Goal: Task Accomplishment & Management: Use online tool/utility

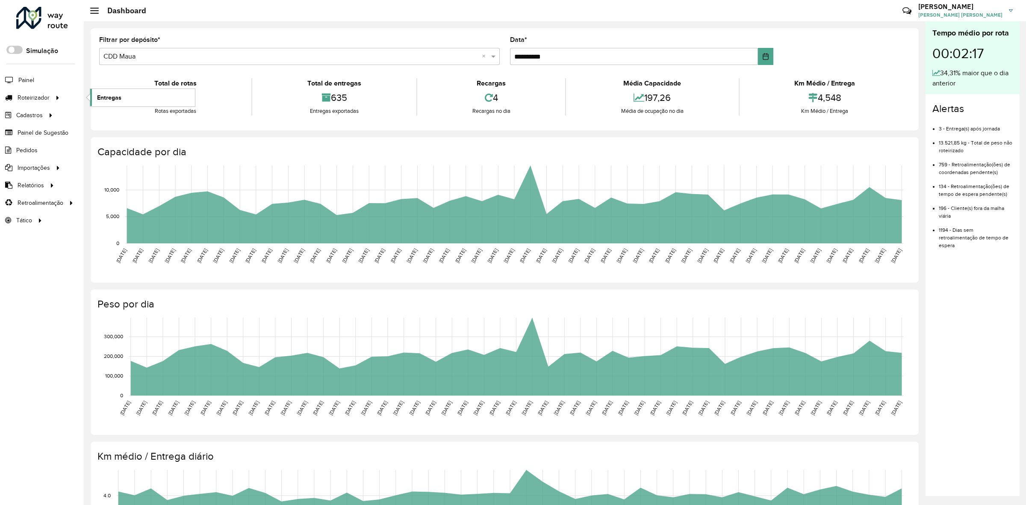
click at [106, 97] on span "Entregas" at bounding box center [109, 97] width 24 height 9
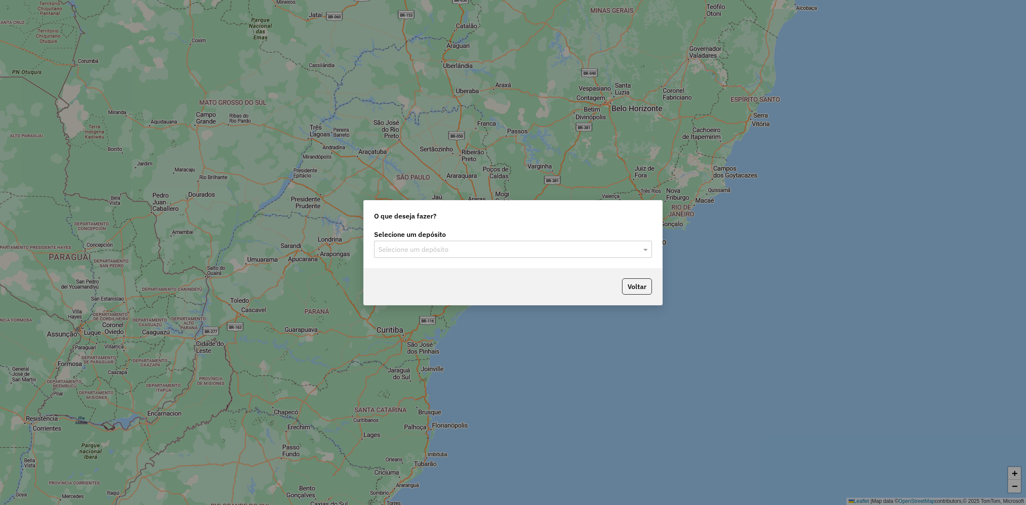
click at [430, 249] on input "text" at bounding box center [504, 250] width 252 height 10
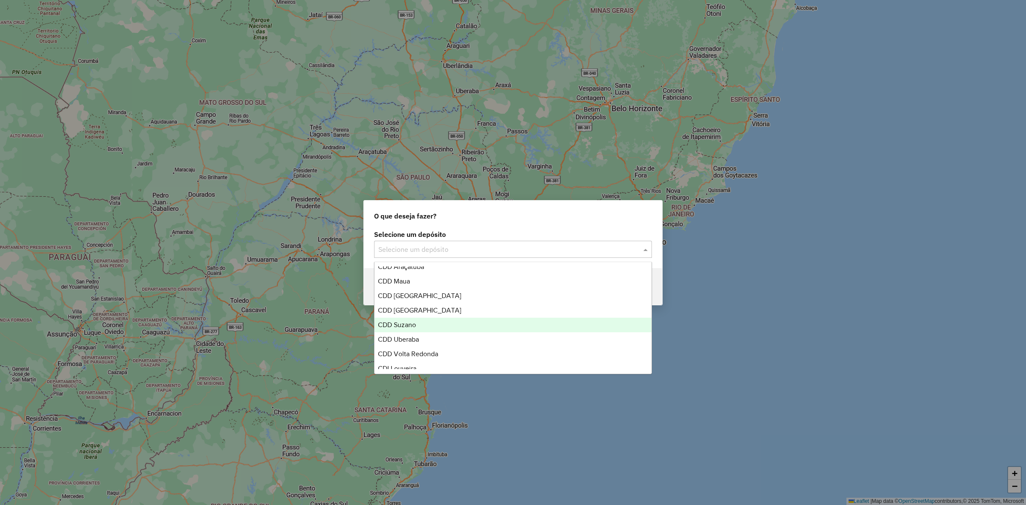
scroll to position [101, 0]
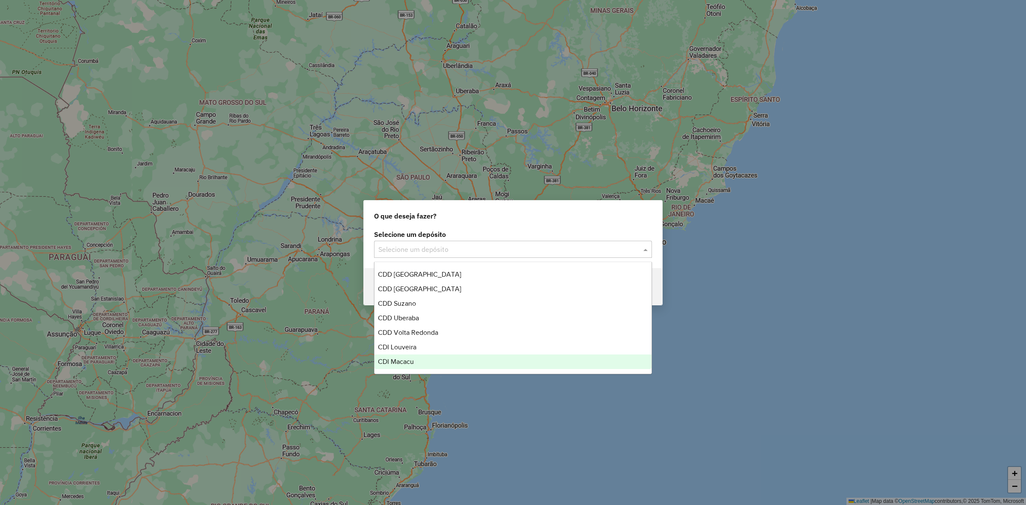
click at [407, 365] on span "CDI Macacu" at bounding box center [396, 361] width 36 height 7
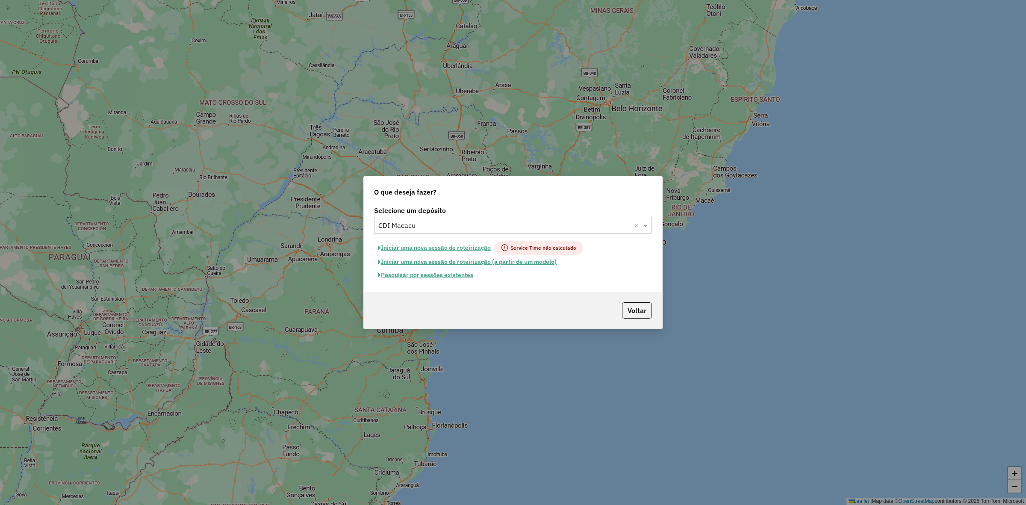
click at [390, 276] on button "Pesquisar por sessões existentes" at bounding box center [425, 275] width 103 height 13
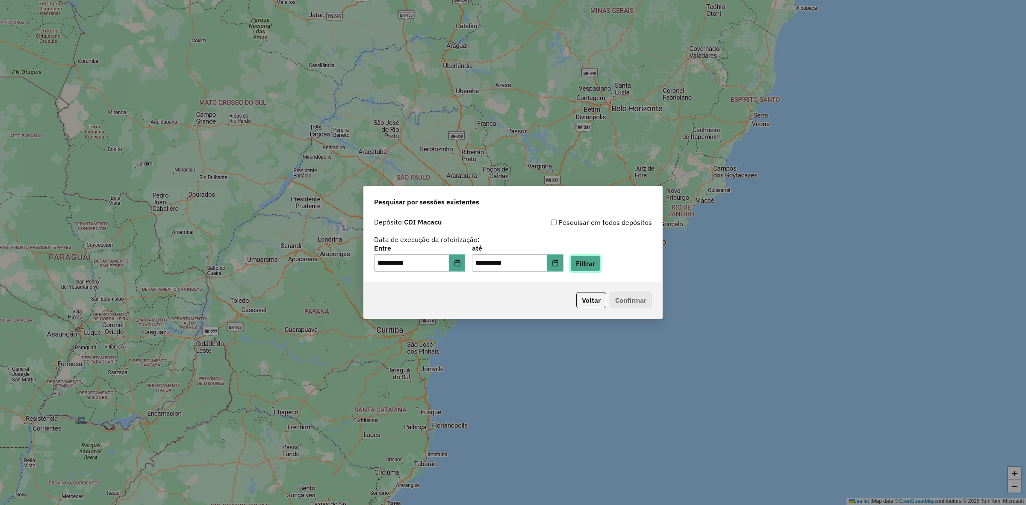
click at [586, 263] on button "Filtrar" at bounding box center [585, 263] width 30 height 16
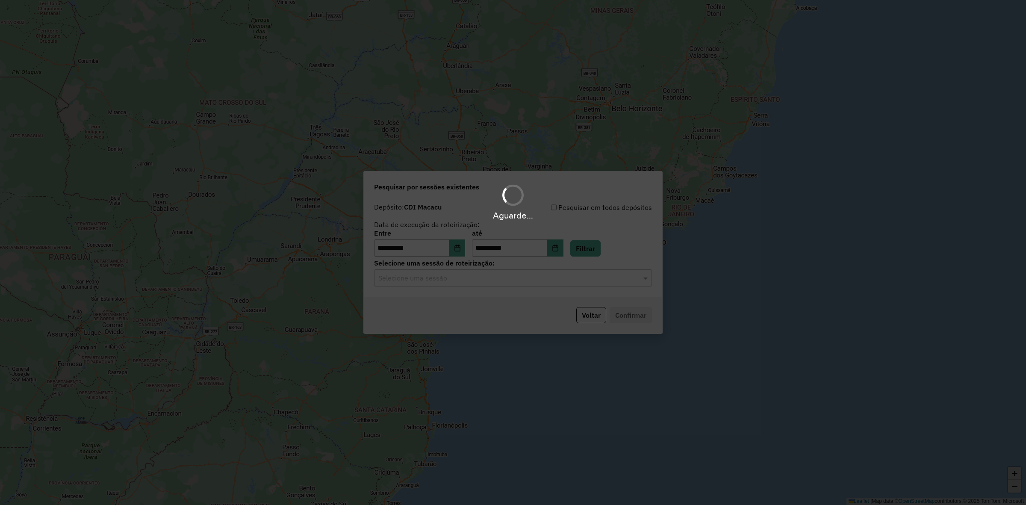
click at [443, 275] on hb-app "**********" at bounding box center [513, 252] width 1026 height 505
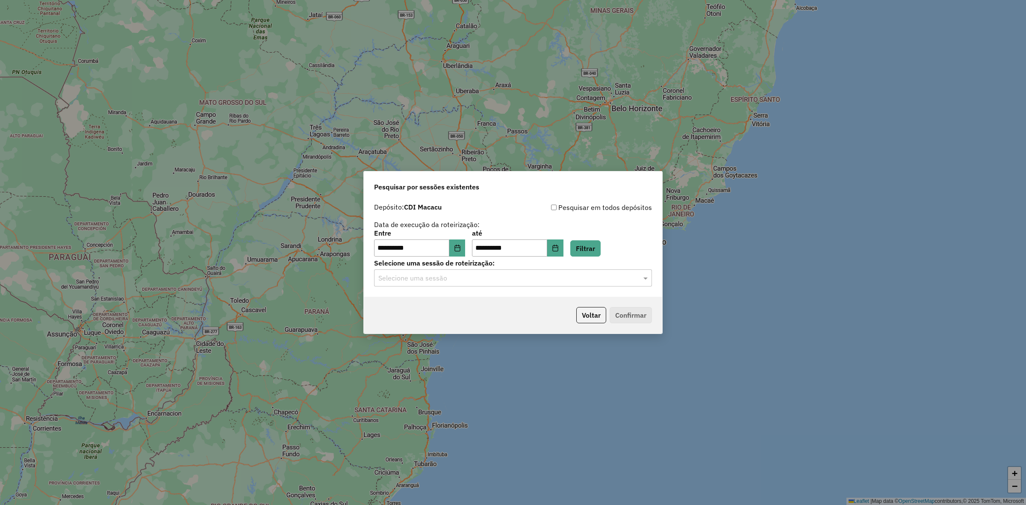
click at [435, 285] on div "Selecione uma sessão" at bounding box center [513, 277] width 278 height 17
click at [436, 304] on span "1283318 - 26/09/2025 19:22" at bounding box center [411, 302] width 67 height 7
click at [612, 317] on button "Confirmar" at bounding box center [631, 315] width 42 height 16
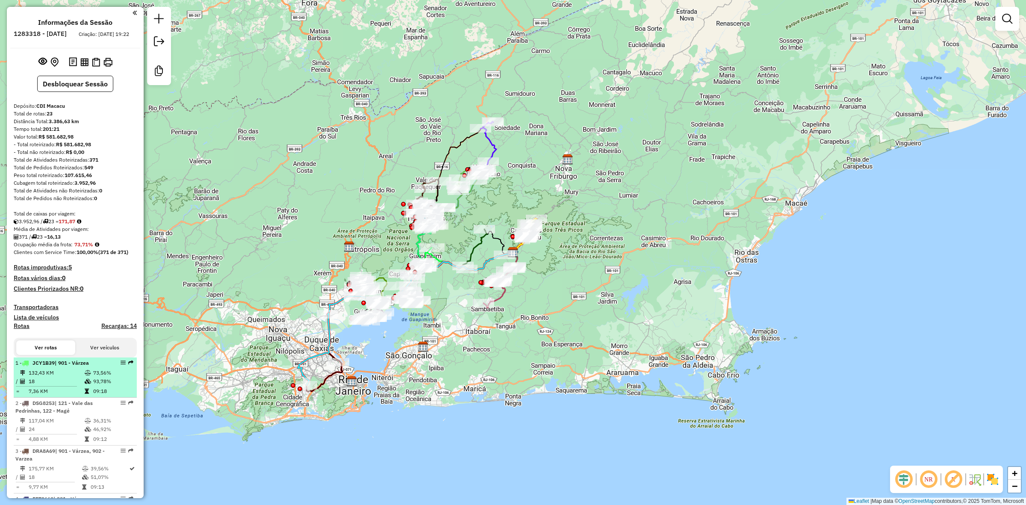
select select "**********"
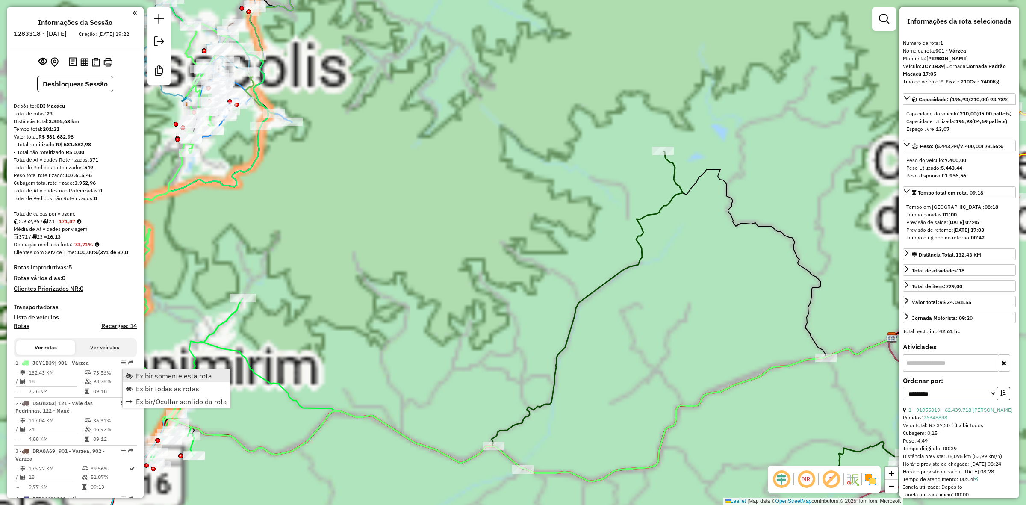
click at [137, 372] on span "Exibir somente esta rota" at bounding box center [174, 375] width 76 height 7
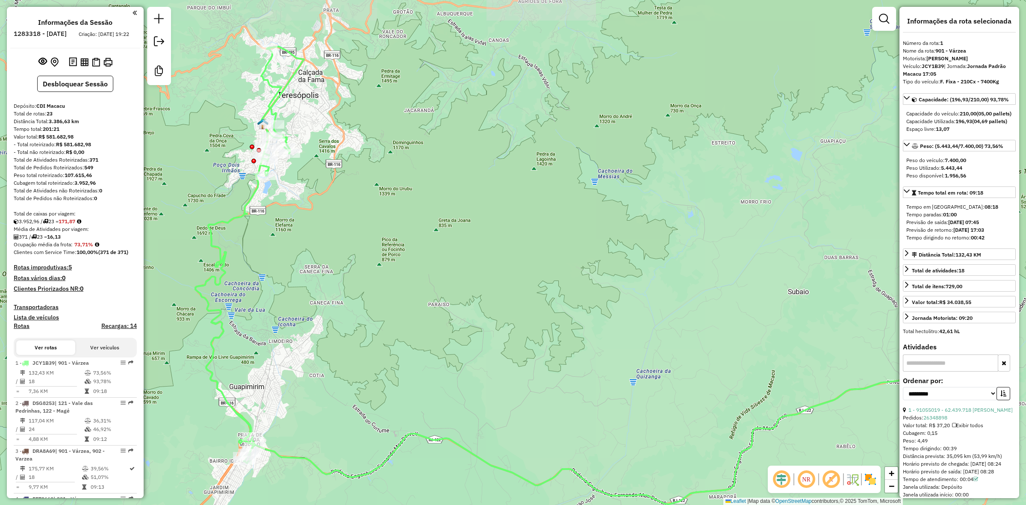
drag, startPoint x: 232, startPoint y: 161, endPoint x: 309, endPoint y: 184, distance: 80.4
click at [309, 184] on div "Janela de atendimento Grade de atendimento Capacidade Transportadoras Veículos …" at bounding box center [513, 252] width 1026 height 505
click at [255, 204] on icon at bounding box center [250, 255] width 109 height 416
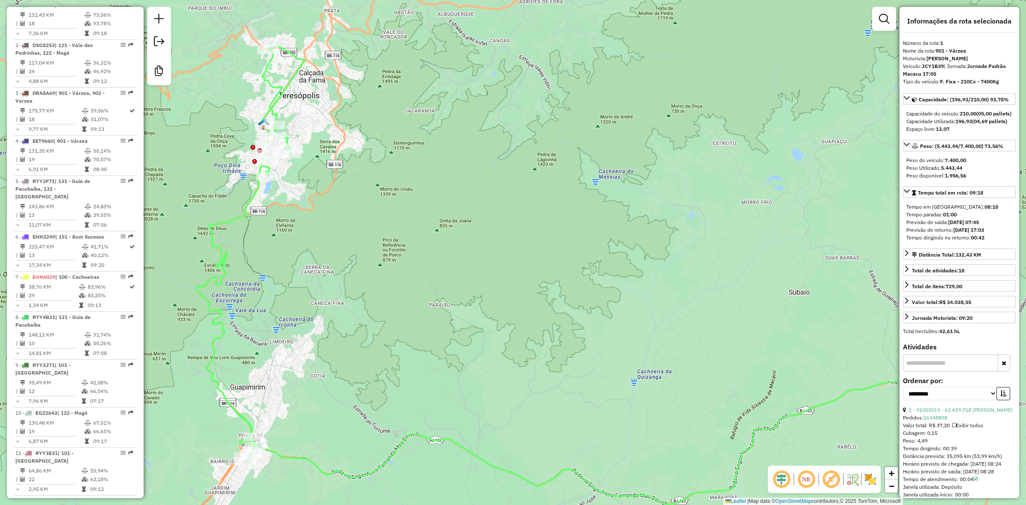
scroll to position [358, 0]
click at [872, 479] on img at bounding box center [871, 480] width 14 height 14
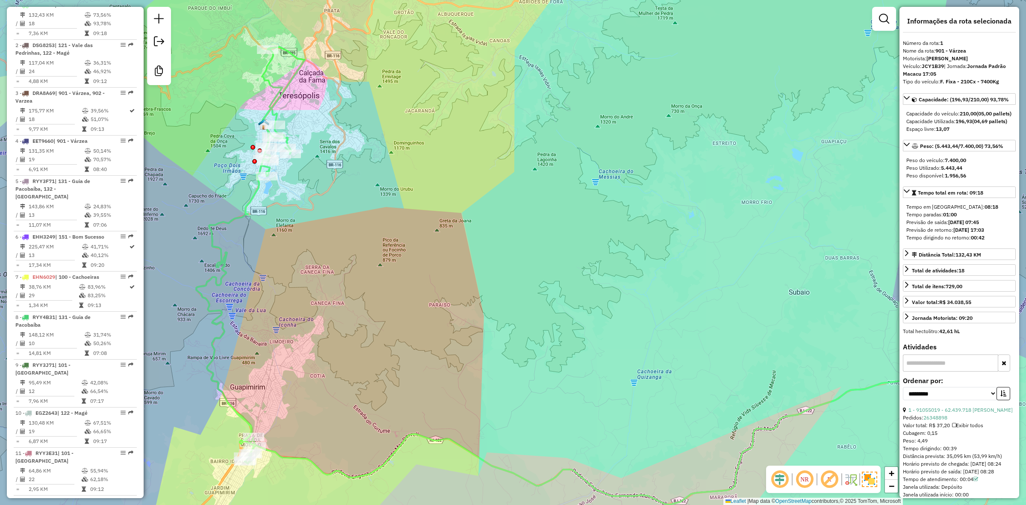
click at [836, 483] on em at bounding box center [829, 479] width 21 height 21
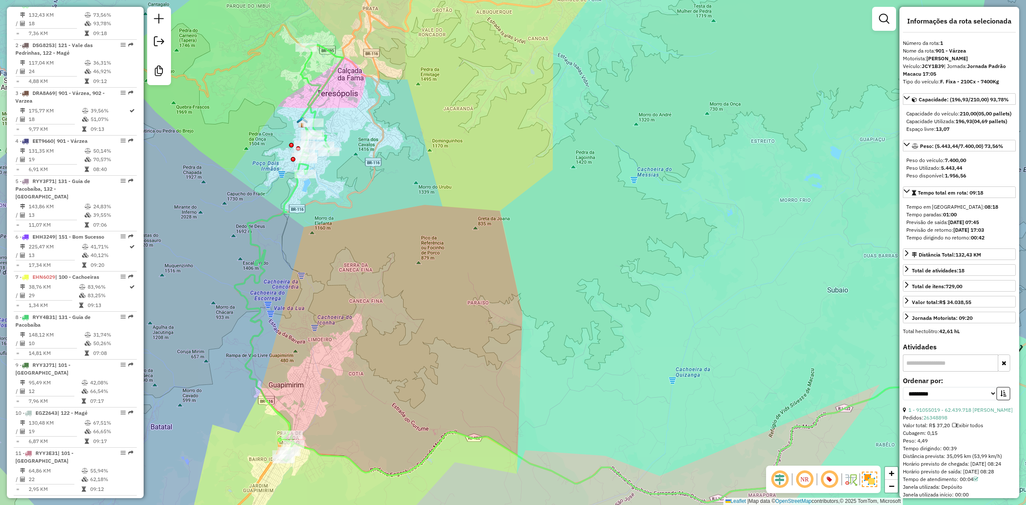
drag, startPoint x: 331, startPoint y: 154, endPoint x: 375, endPoint y: 152, distance: 45.0
click at [375, 152] on div "Janela de atendimento Grade de atendimento Capacidade Transportadoras Veículos …" at bounding box center [513, 252] width 1026 height 505
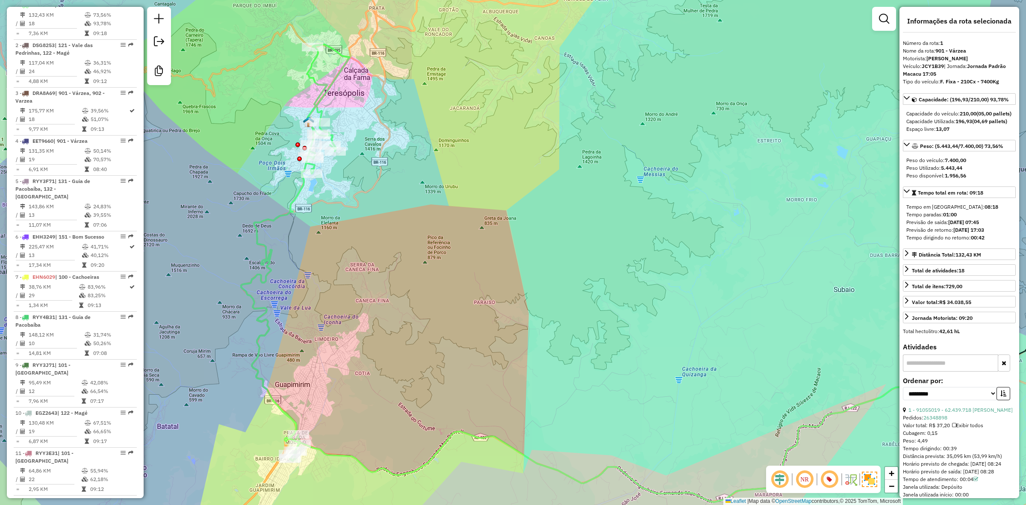
click at [300, 201] on div "Janela de atendimento Grade de atendimento Capacidade Transportadoras Veículos …" at bounding box center [513, 252] width 1026 height 505
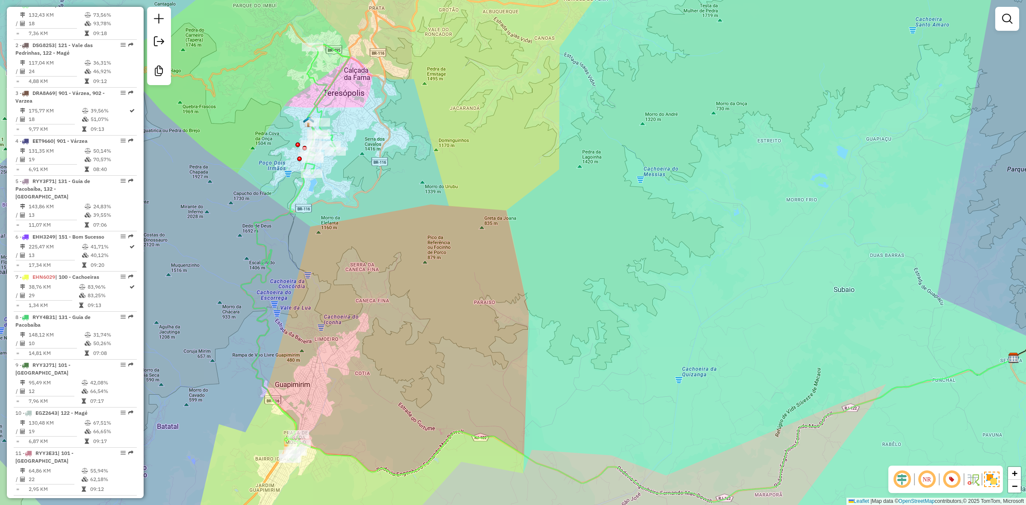
click at [285, 217] on icon at bounding box center [295, 252] width 109 height 416
select select "**********"
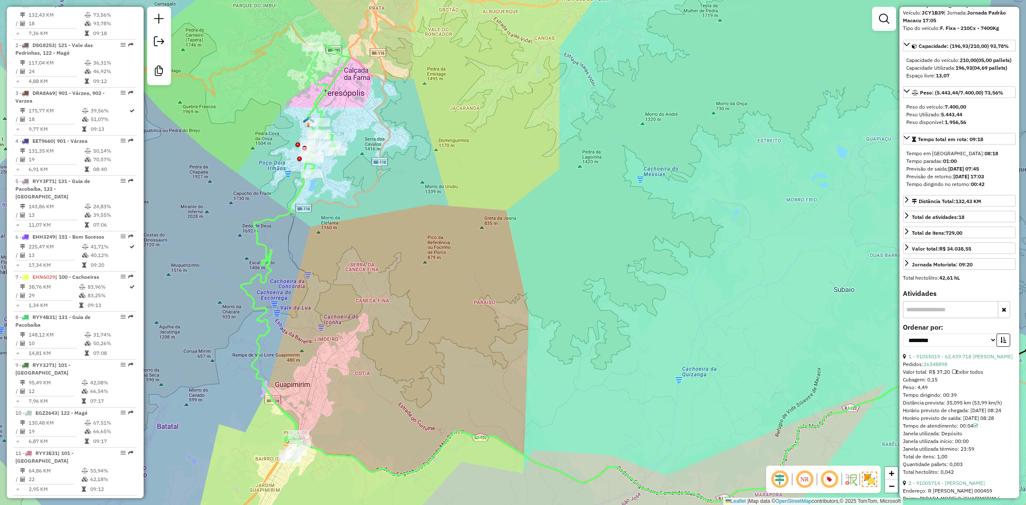
scroll to position [0, 0]
